Goal: Information Seeking & Learning: Find specific fact

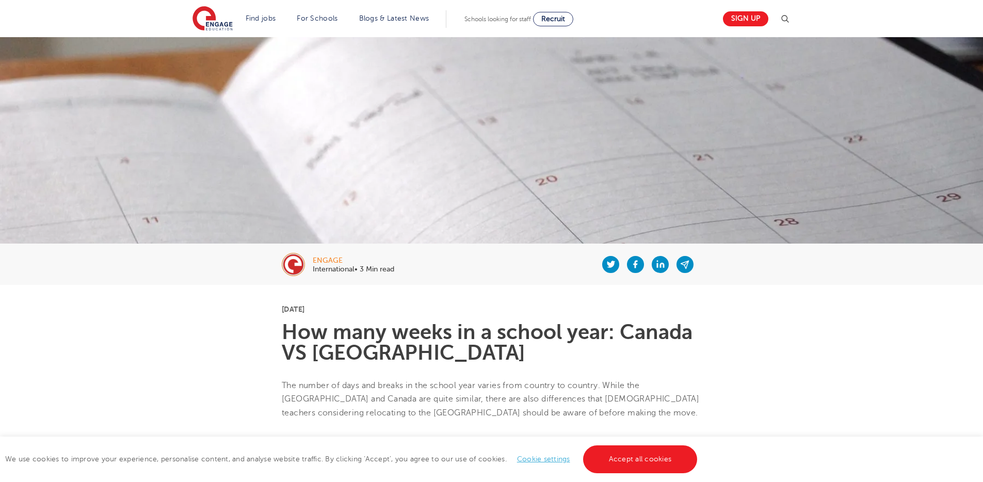
scroll to position [372, 0]
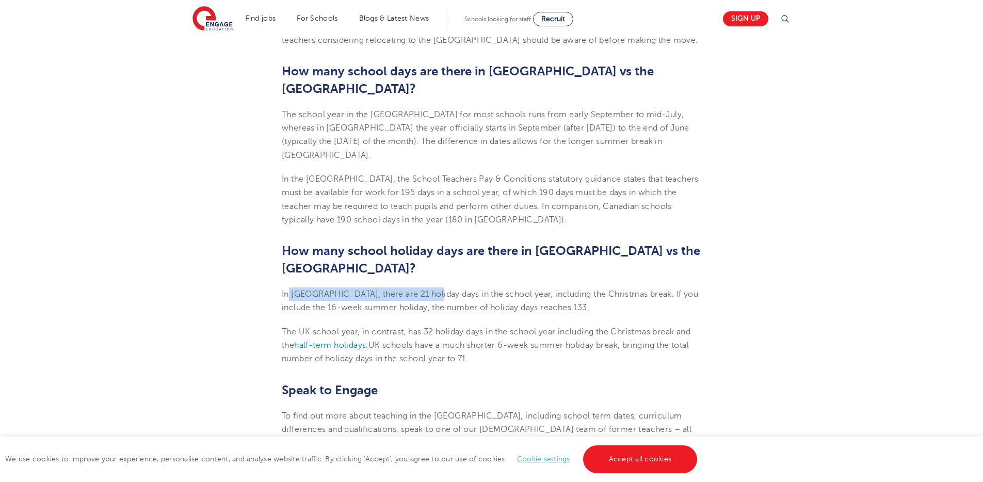
drag, startPoint x: 290, startPoint y: 250, endPoint x: 405, endPoint y: 242, distance: 115.8
click at [423, 287] on p "In [GEOGRAPHIC_DATA], there are 21 holiday days in the school year, including t…" at bounding box center [491, 300] width 419 height 27
drag, startPoint x: 397, startPoint y: 240, endPoint x: 441, endPoint y: 241, distance: 43.9
click at [398, 287] on p "In [GEOGRAPHIC_DATA], there are 21 holiday days in the school year, including t…" at bounding box center [491, 300] width 419 height 27
drag, startPoint x: 280, startPoint y: 259, endPoint x: 380, endPoint y: 261, distance: 100.6
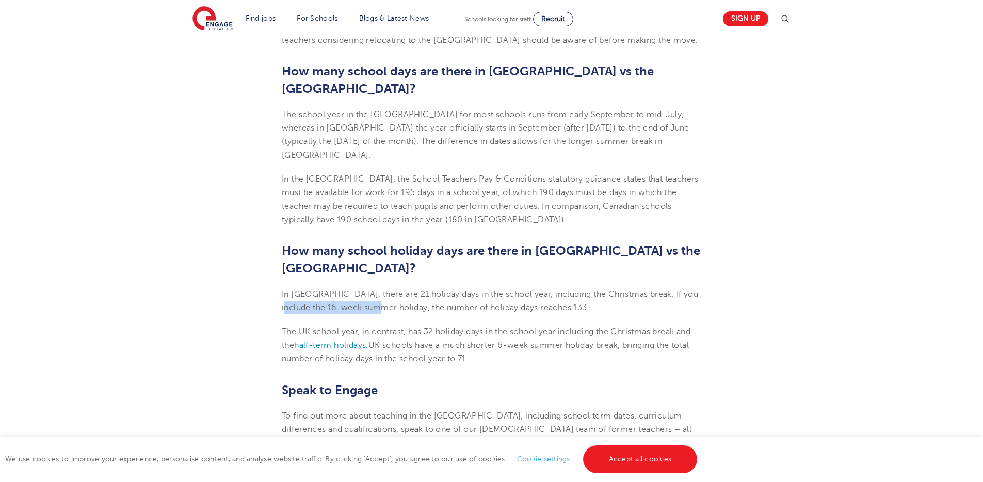
click at [380, 261] on section "[DATE] How many weeks in a school year: Canada VS UK The number of days and bre…" at bounding box center [491, 314] width 626 height 804
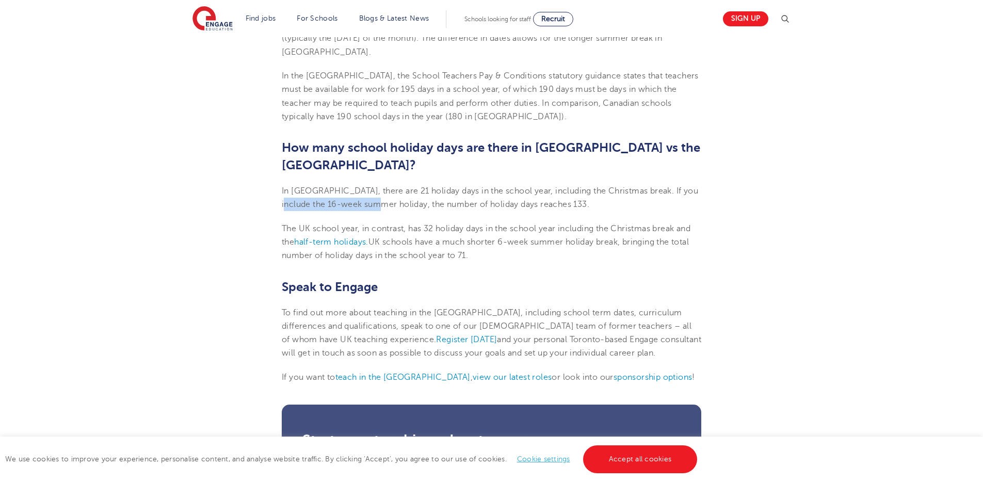
scroll to position [476, 0]
drag, startPoint x: 293, startPoint y: 178, endPoint x: 441, endPoint y: 179, distance: 147.5
click at [441, 223] on span "The UK school year, in contrast, has 32 holiday days in the school year includi…" at bounding box center [486, 241] width 409 height 37
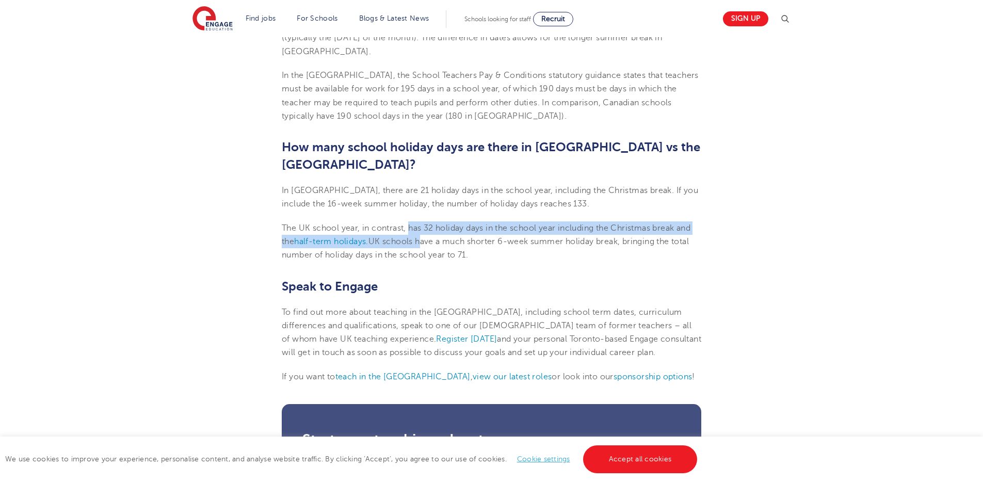
drag, startPoint x: 425, startPoint y: 179, endPoint x: 423, endPoint y: 187, distance: 8.5
click at [422, 223] on span "The UK school year, in contrast, has 32 holiday days in the school year includi…" at bounding box center [486, 241] width 409 height 37
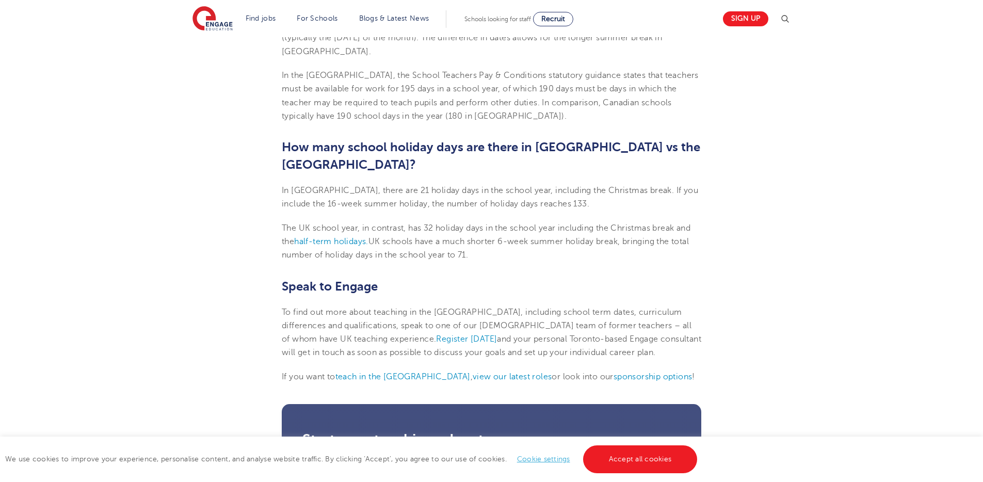
click at [348, 223] on span "The UK school year, in contrast, has 32 holiday days in the school year includi…" at bounding box center [486, 241] width 409 height 37
drag, startPoint x: 275, startPoint y: 177, endPoint x: 492, endPoint y: 196, distance: 217.5
click at [487, 207] on section "[DATE] How many weeks in a school year: Canada VS UK The number of days and bre…" at bounding box center [491, 211] width 626 height 804
click at [309, 184] on p "In [GEOGRAPHIC_DATA], there are 21 holiday days in the school year, including t…" at bounding box center [491, 197] width 419 height 27
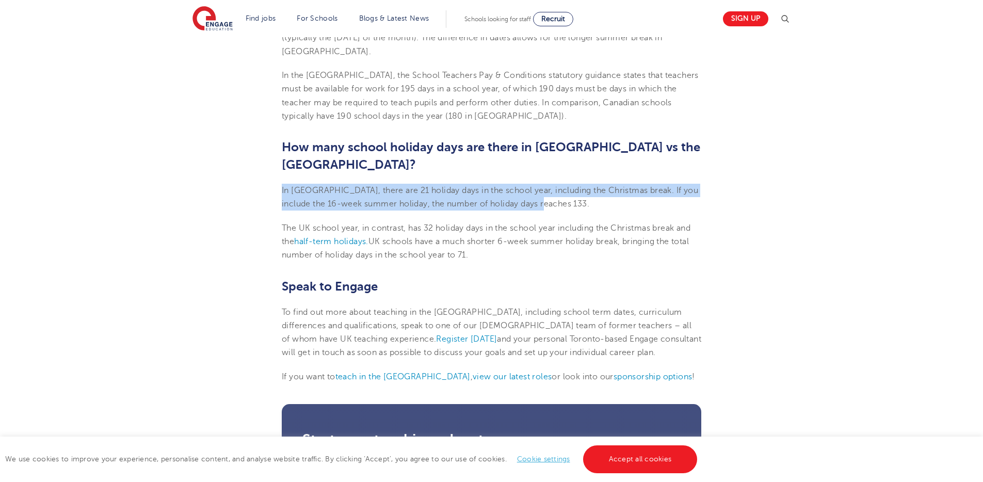
drag, startPoint x: 274, startPoint y: 138, endPoint x: 568, endPoint y: 151, distance: 294.3
click at [568, 150] on section "[DATE] How many weeks in a school year: Canada VS UK The number of days and bre…" at bounding box center [491, 211] width 626 height 804
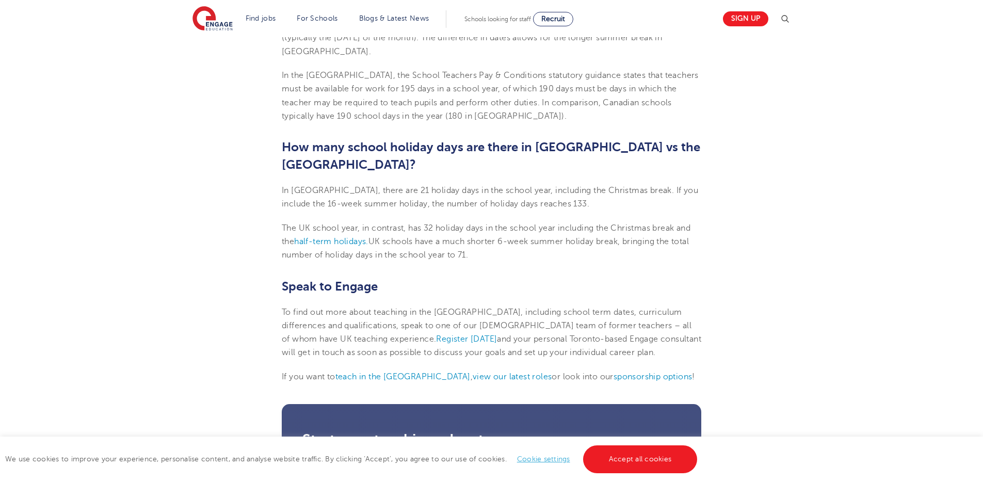
drag, startPoint x: 294, startPoint y: 183, endPoint x: 482, endPoint y: 181, distance: 188.3
click at [481, 223] on span "The UK school year, in contrast, has 32 holiday days in the school year includi…" at bounding box center [486, 241] width 409 height 37
click at [435, 173] on section "[DATE] How many weeks in a school year: Canada VS UK The number of days and bre…" at bounding box center [491, 211] width 626 height 804
click at [438, 223] on span "The UK school year, in contrast, has 32 holiday days in the school year includi…" at bounding box center [486, 241] width 409 height 37
drag, startPoint x: 436, startPoint y: 180, endPoint x: 421, endPoint y: 179, distance: 15.5
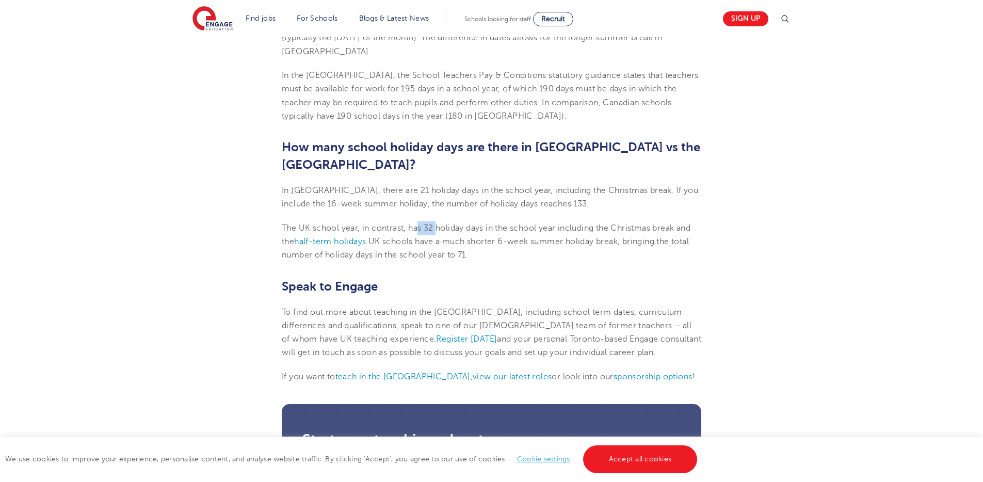
click at [421, 223] on span "The UK school year, in contrast, has 32 holiday days in the school year includi…" at bounding box center [486, 241] width 409 height 37
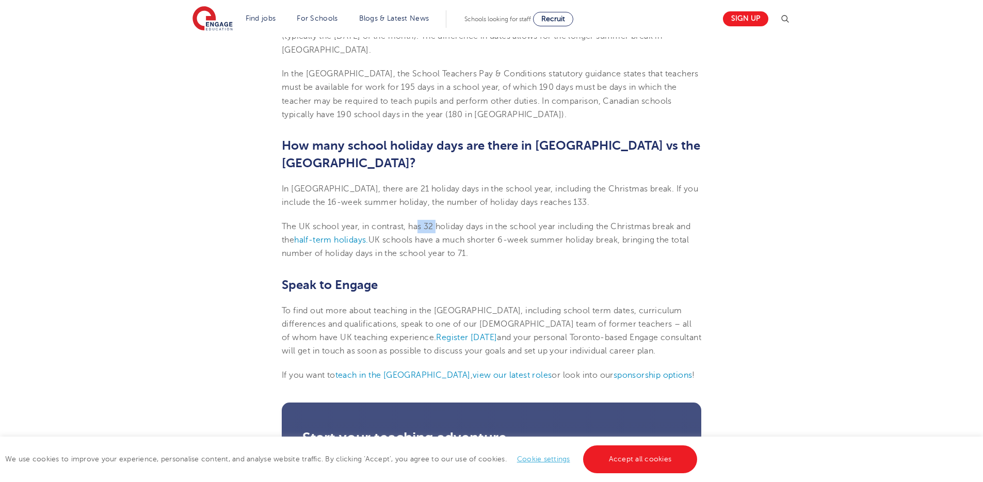
scroll to position [478, 0]
drag, startPoint x: 449, startPoint y: 203, endPoint x: 478, endPoint y: 205, distance: 28.4
click at [478, 219] on p "The UK school year, in contrast, has 32 holiday days in the school year includi…" at bounding box center [491, 239] width 419 height 41
click at [473, 219] on p "The UK school year, in contrast, has 32 holiday days in the school year includi…" at bounding box center [491, 239] width 419 height 41
drag, startPoint x: 461, startPoint y: 204, endPoint x: 475, endPoint y: 204, distance: 14.4
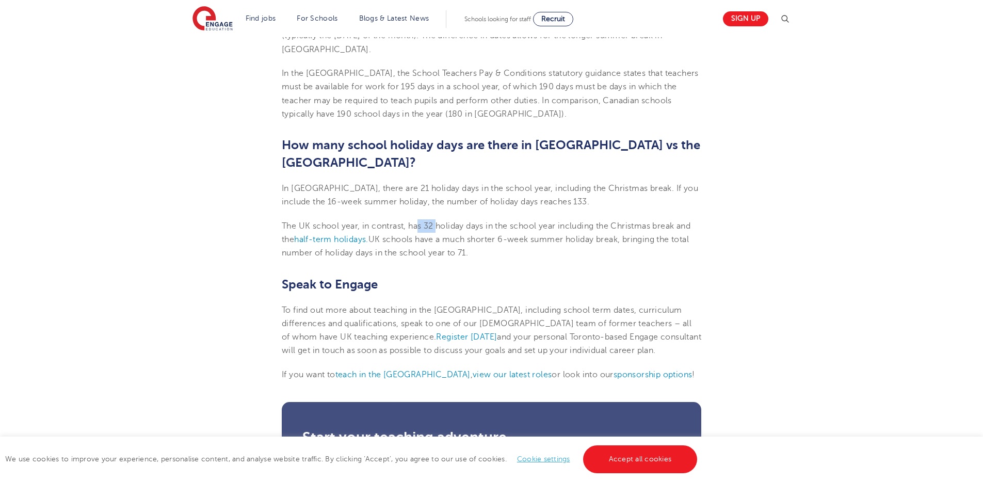
click at [475, 219] on p "The UK school year, in contrast, has 32 holiday days in the school year includi…" at bounding box center [491, 239] width 419 height 41
drag, startPoint x: 536, startPoint y: 151, endPoint x: 564, endPoint y: 173, distance: 35.9
click at [558, 182] on p "In [GEOGRAPHIC_DATA], there are 21 holiday days in the school year, including t…" at bounding box center [491, 195] width 419 height 27
click at [485, 275] on h2 "Speak to Engage" at bounding box center [491, 284] width 419 height 18
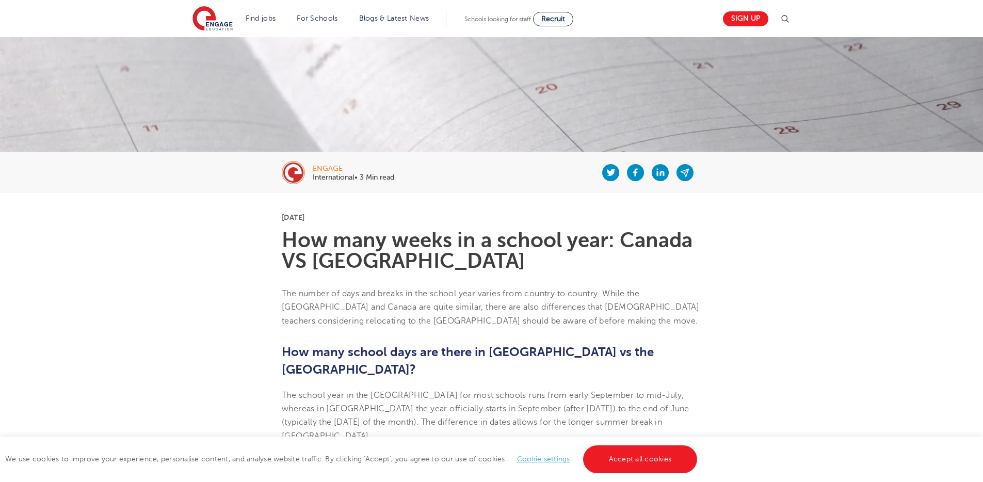
scroll to position [313, 0]
